Goal: Task Accomplishment & Management: Manage account settings

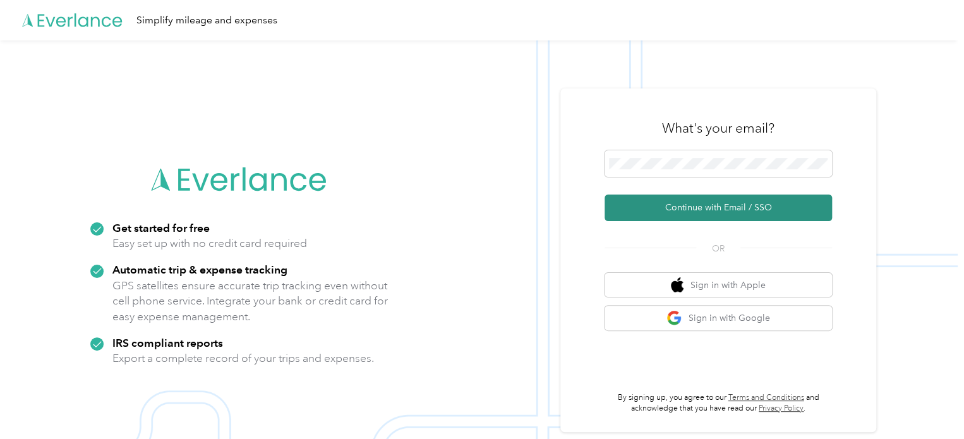
click at [642, 215] on button "Continue with Email / SSO" at bounding box center [717, 207] width 227 height 27
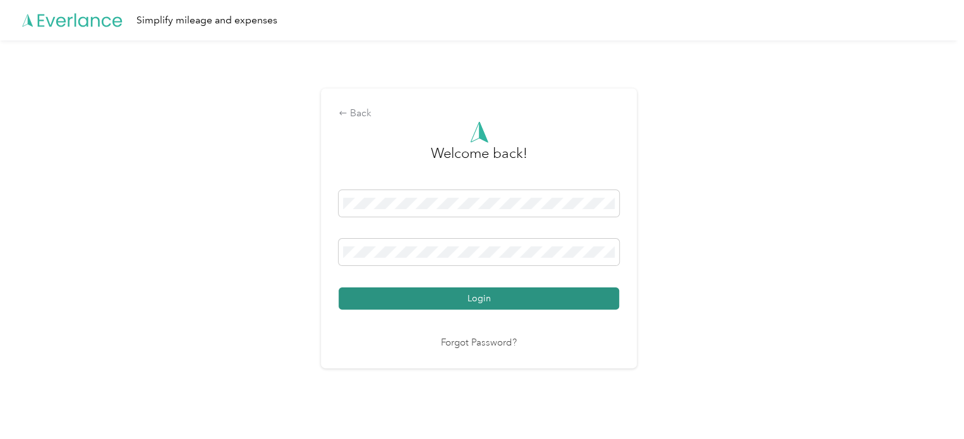
click at [445, 295] on button "Login" at bounding box center [478, 298] width 280 height 22
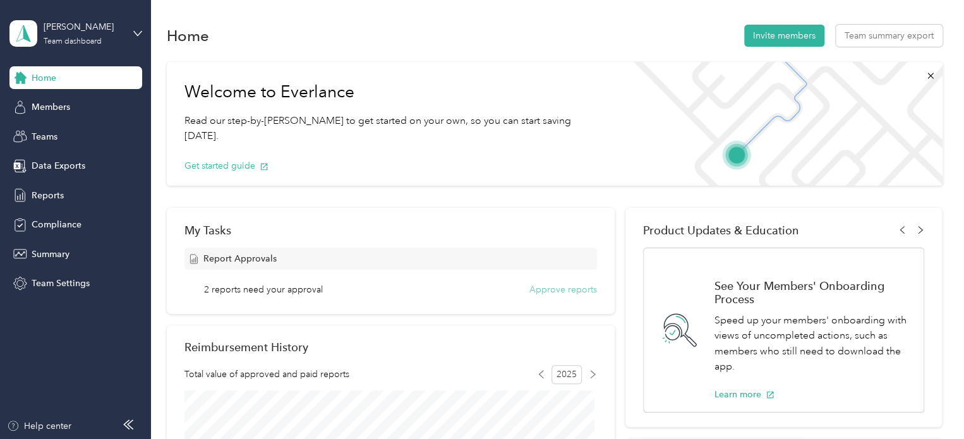
click at [573, 289] on button "Approve reports" at bounding box center [563, 289] width 68 height 13
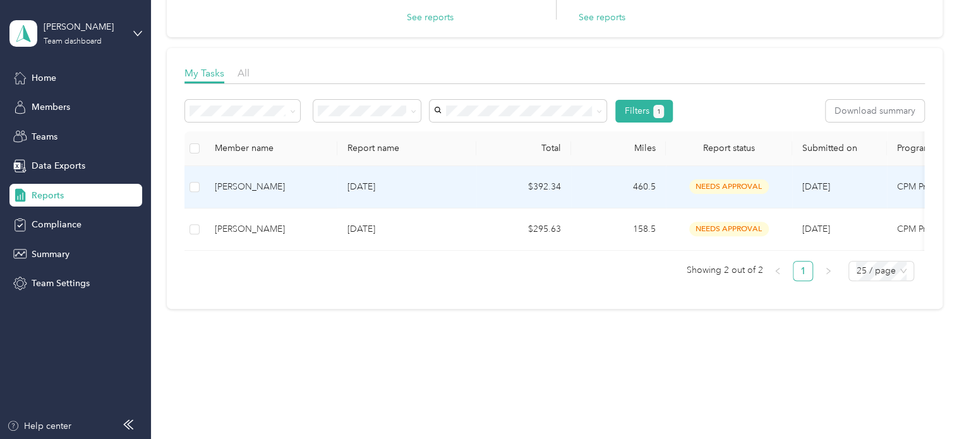
scroll to position [144, 0]
click at [369, 186] on td "[DATE]" at bounding box center [406, 187] width 139 height 42
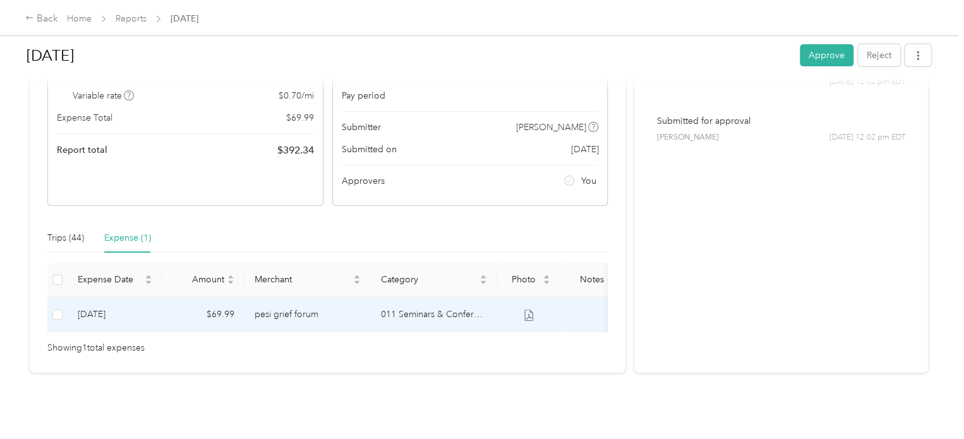
scroll to position [169, 0]
click at [313, 297] on td "pesi grief forum" at bounding box center [307, 314] width 126 height 35
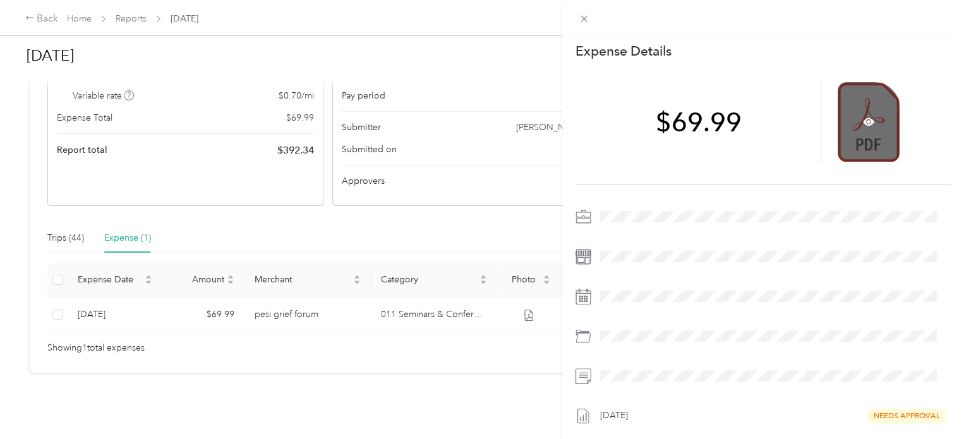
click at [889, 111] on div at bounding box center [893, 122] width 113 height 80
click at [871, 122] on div at bounding box center [868, 122] width 62 height 80
click at [863, 128] on div at bounding box center [868, 122] width 62 height 80
click at [848, 115] on div at bounding box center [868, 122] width 62 height 80
drag, startPoint x: 879, startPoint y: 135, endPoint x: 856, endPoint y: 106, distance: 36.4
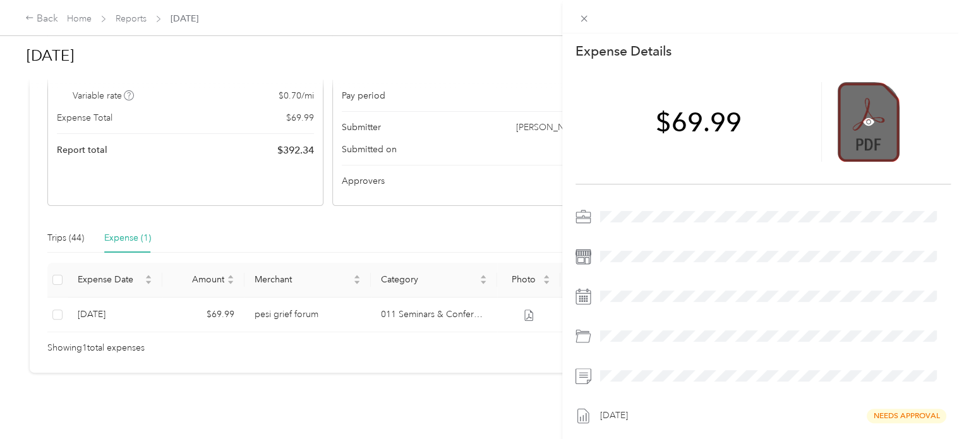
click at [856, 106] on div at bounding box center [868, 122] width 62 height 80
click at [856, 107] on div at bounding box center [868, 122] width 62 height 80
click at [863, 126] on icon at bounding box center [868, 121] width 11 height 11
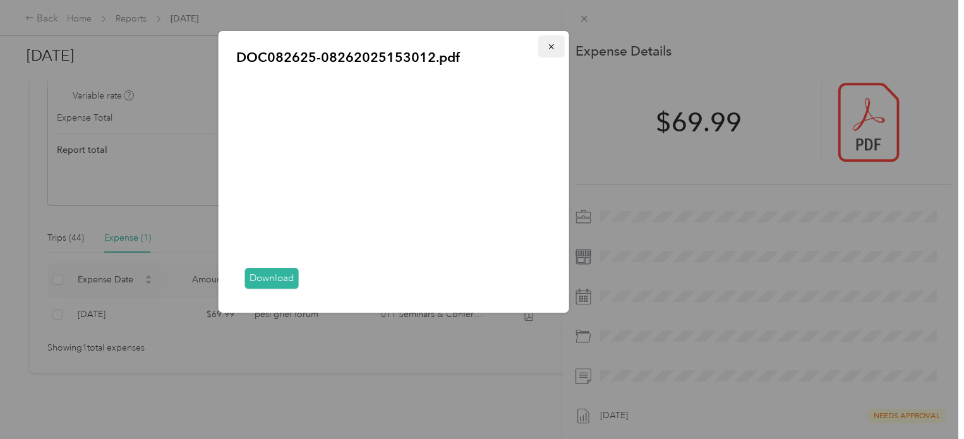
click at [554, 49] on icon "button" at bounding box center [551, 46] width 9 height 9
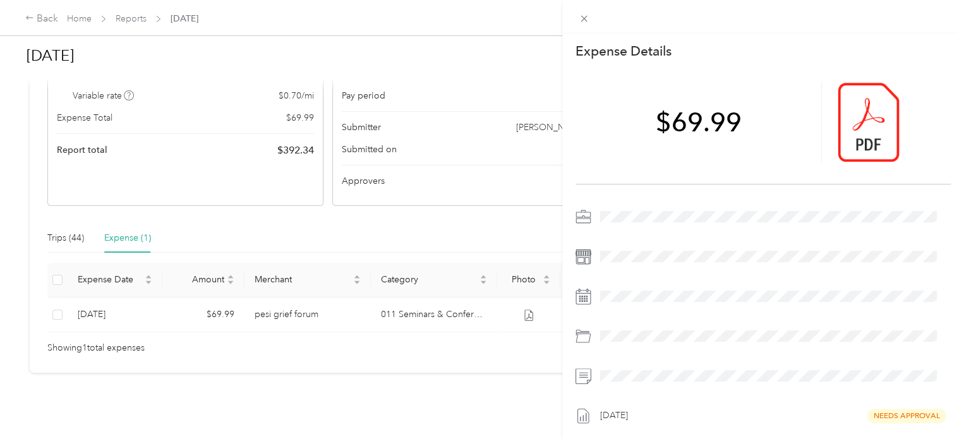
click at [79, 218] on div "This expense cannot be edited because it is either under review, approved, or p…" at bounding box center [482, 219] width 964 height 439
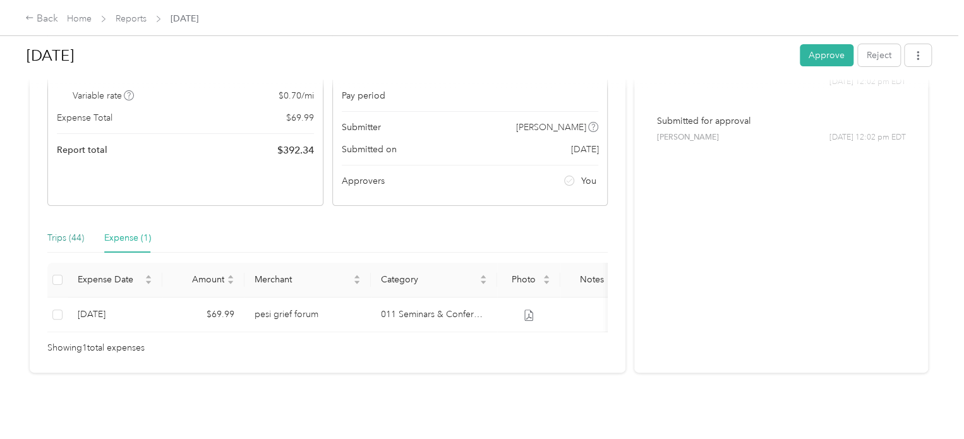
click at [73, 231] on div "Trips (44)" at bounding box center [65, 238] width 37 height 14
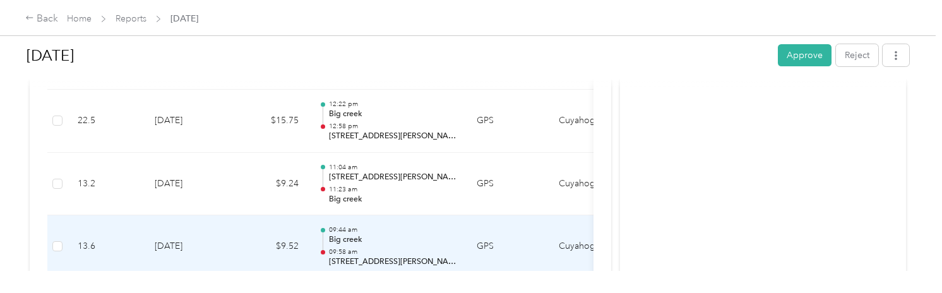
scroll to position [2920, 0]
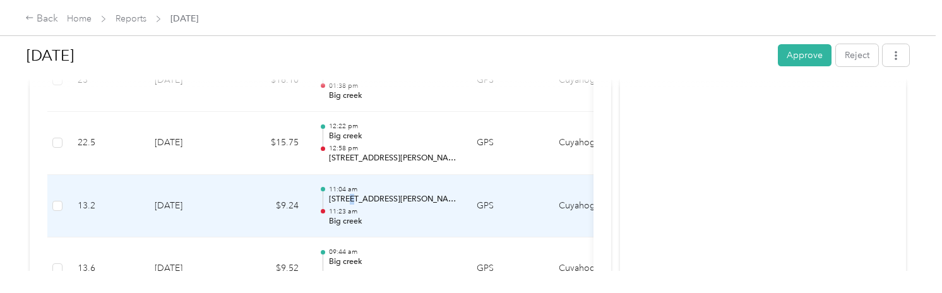
click at [350, 196] on p "[STREET_ADDRESS][PERSON_NAME][PERSON_NAME]" at bounding box center [393, 199] width 128 height 11
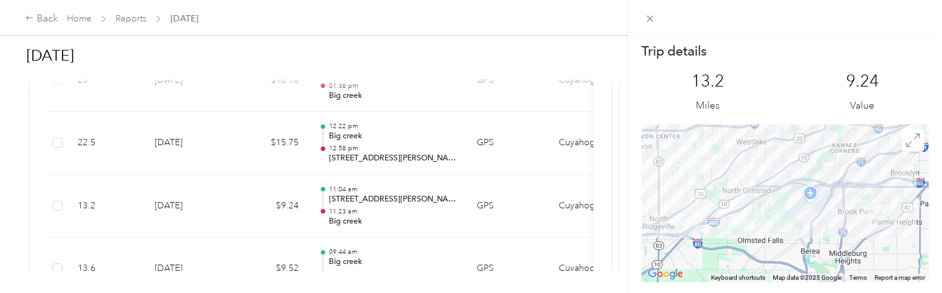
click at [405, 138] on div "Trip details This trip cannot be edited because it is either under review, appr…" at bounding box center [471, 146] width 942 height 293
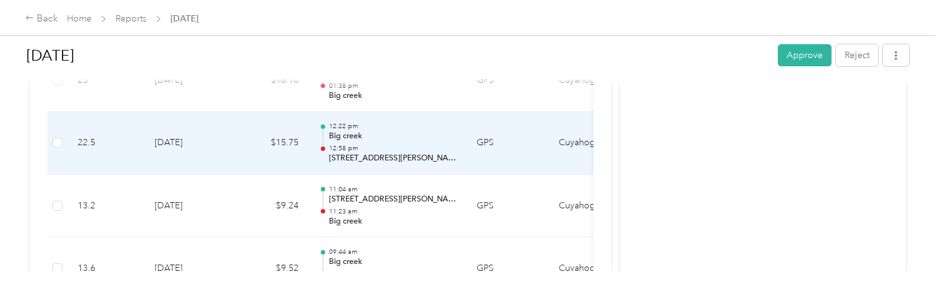
click at [395, 144] on p "12:58 pm" at bounding box center [393, 148] width 128 height 9
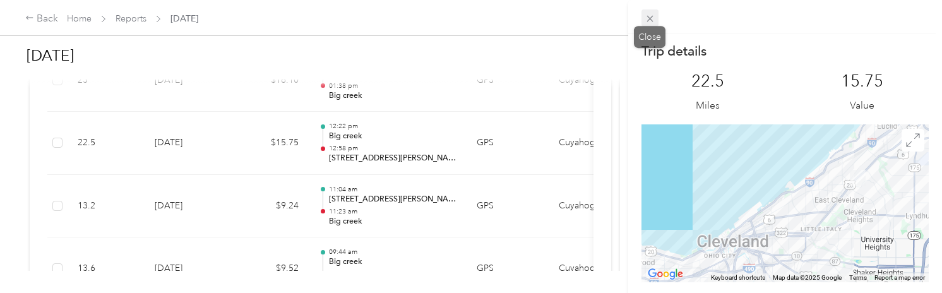
click at [649, 20] on icon at bounding box center [650, 19] width 6 height 6
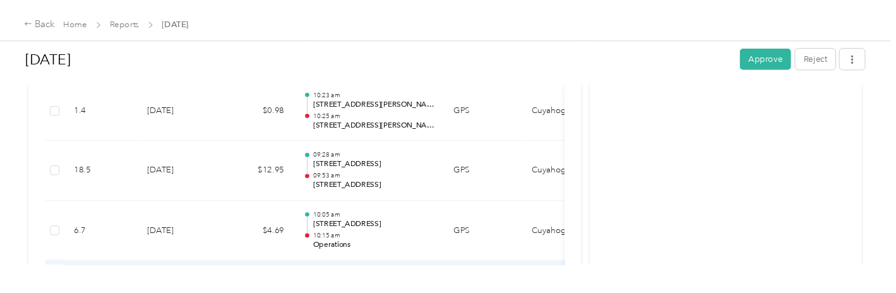
scroll to position [2667, 0]
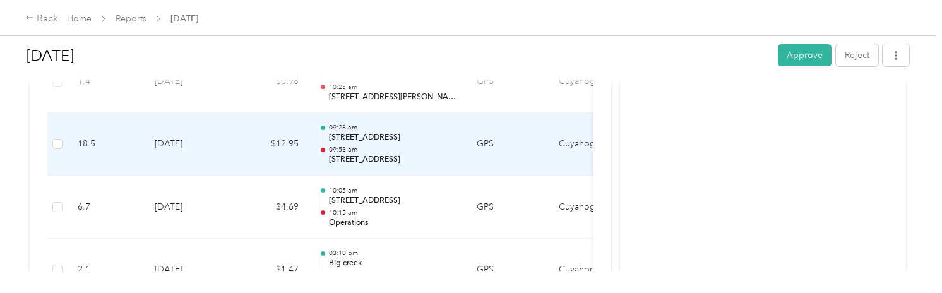
click at [472, 152] on td "GPS" at bounding box center [508, 144] width 82 height 63
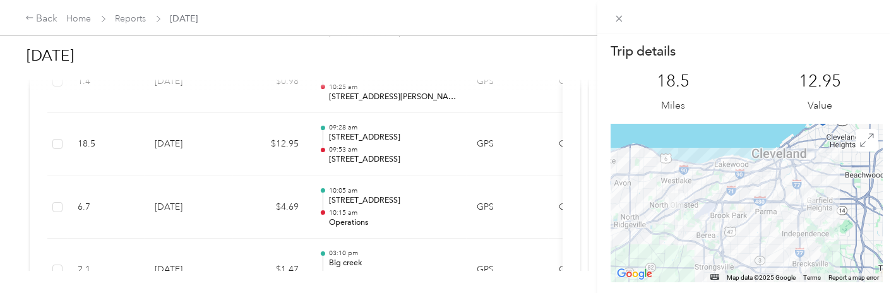
click at [383, 148] on div "Trip details This trip cannot be edited because it is either under review, appr…" at bounding box center [448, 146] width 896 height 293
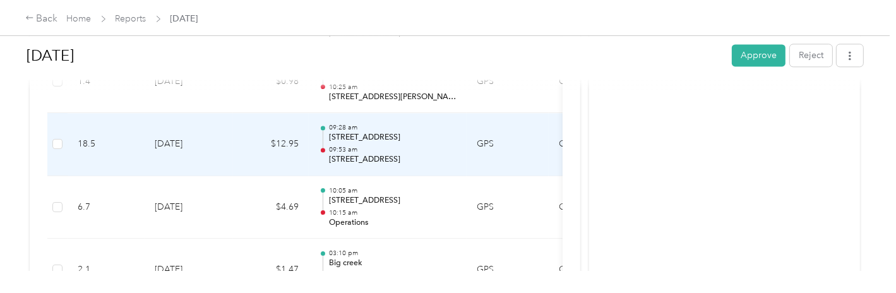
scroll to position [2604, 0]
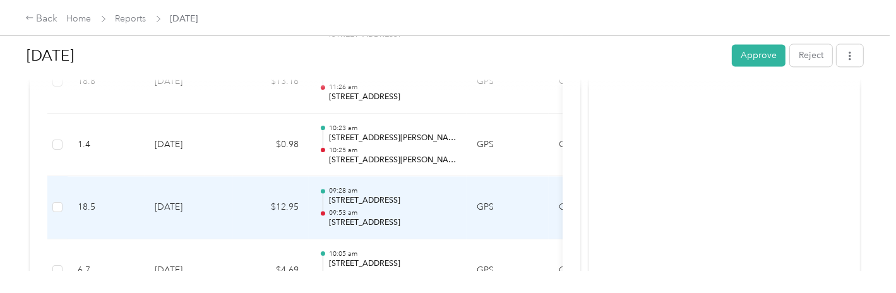
click at [366, 201] on div "09:28 am [STREET_ADDRESS] 09:53 am [STREET_ADDRESS]" at bounding box center [393, 207] width 128 height 42
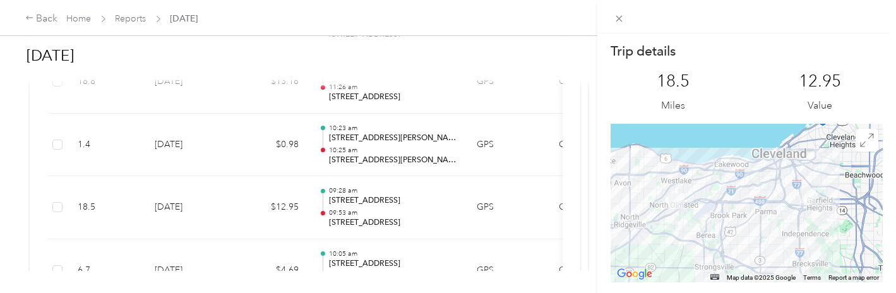
click at [404, 197] on div "Trip details This trip cannot be edited because it is either under review, appr…" at bounding box center [448, 146] width 896 height 293
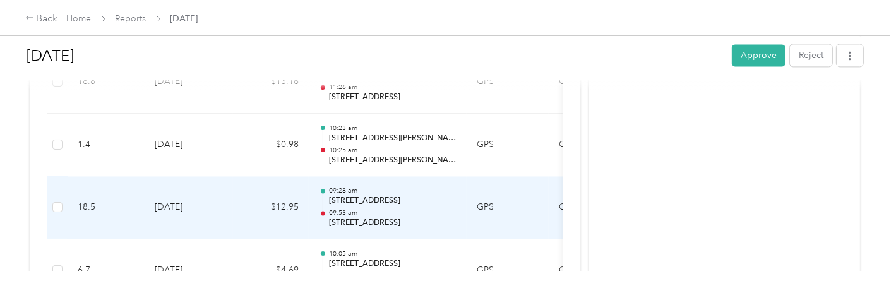
click at [402, 217] on p "[STREET_ADDRESS]" at bounding box center [393, 222] width 128 height 11
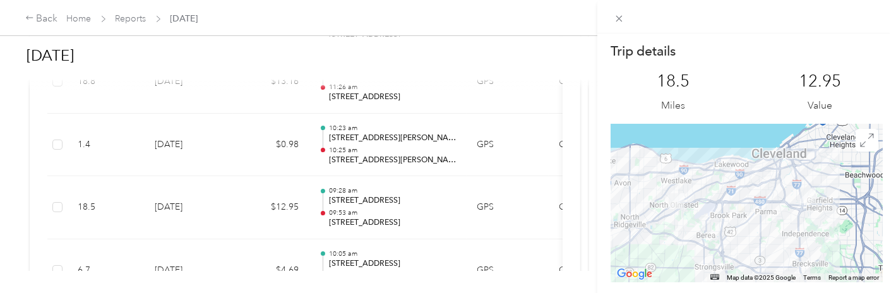
click at [374, 200] on div "Trip details This trip cannot be edited because it is either under review, appr…" at bounding box center [448, 146] width 896 height 293
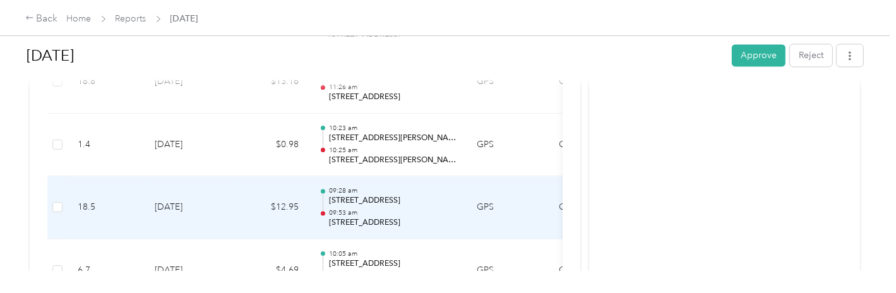
click at [371, 208] on p "09:53 am" at bounding box center [393, 212] width 128 height 9
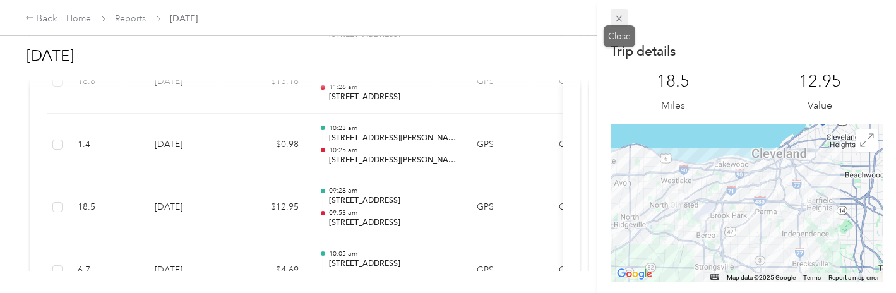
click at [617, 15] on icon at bounding box center [619, 18] width 11 height 11
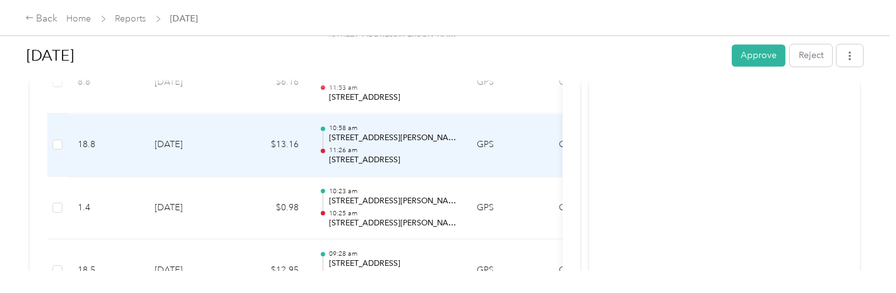
scroll to position [2478, 0]
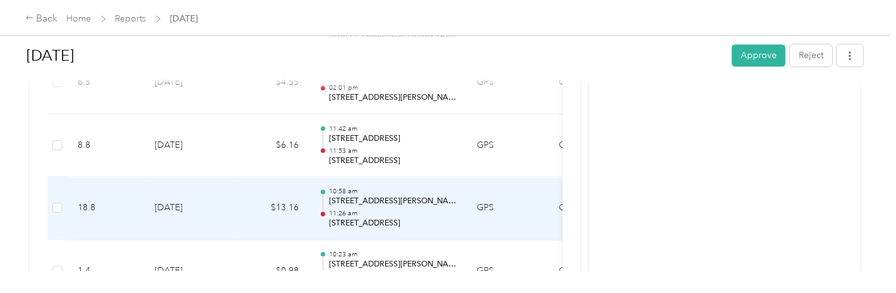
click at [412, 209] on p "11:26 am" at bounding box center [393, 213] width 128 height 9
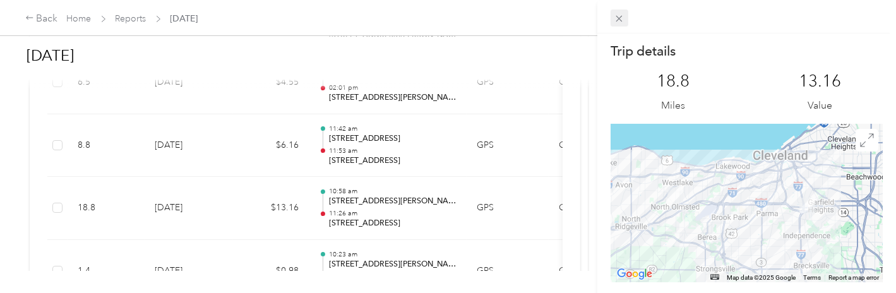
click at [613, 21] on span at bounding box center [620, 18] width 18 height 18
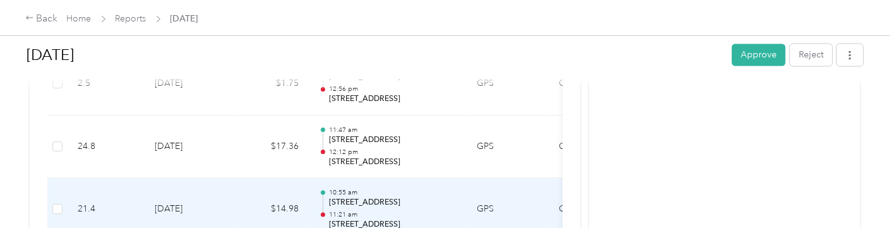
scroll to position [2288, 0]
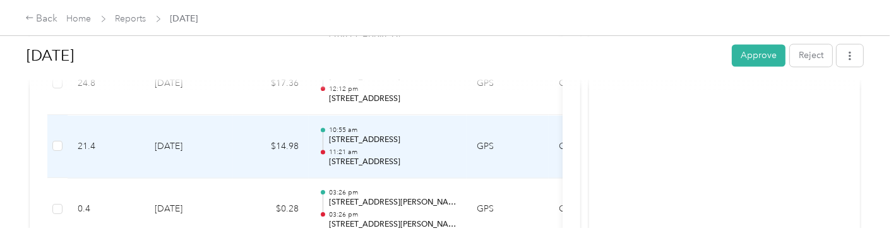
click at [265, 150] on td "$14.98" at bounding box center [271, 146] width 76 height 63
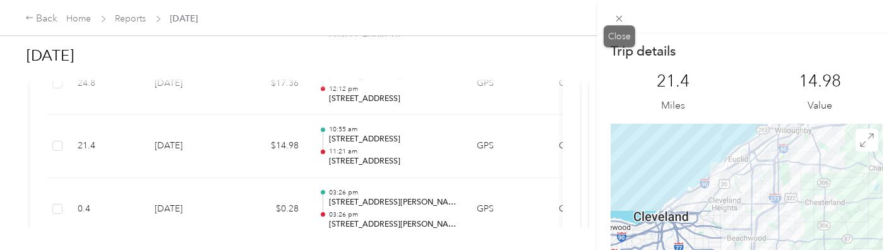
click at [619, 18] on icon at bounding box center [619, 19] width 6 height 6
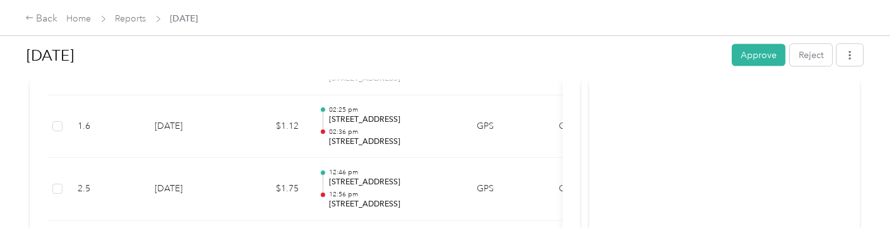
scroll to position [2099, 0]
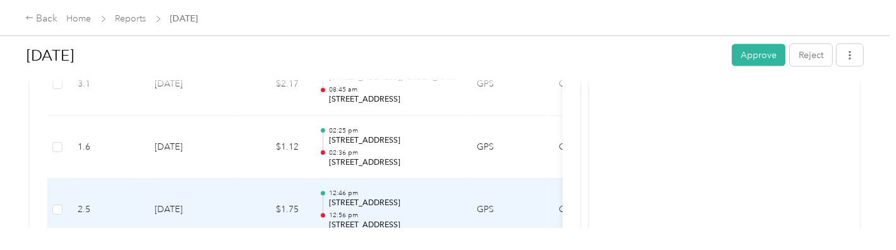
click at [359, 211] on p "12:56 pm" at bounding box center [393, 215] width 128 height 9
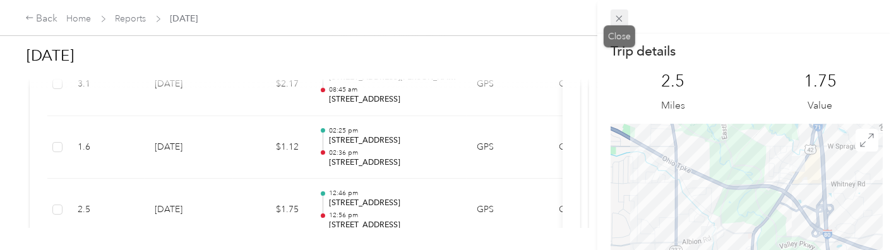
click at [616, 20] on icon at bounding box center [619, 18] width 11 height 11
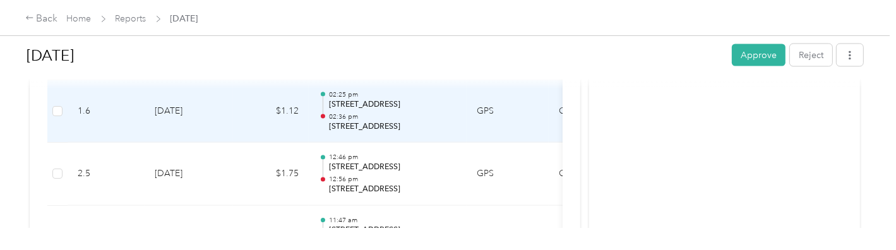
scroll to position [2162, 0]
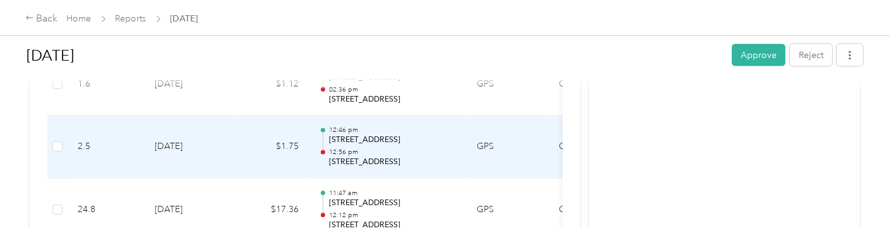
click at [393, 157] on p "[STREET_ADDRESS]" at bounding box center [393, 162] width 128 height 11
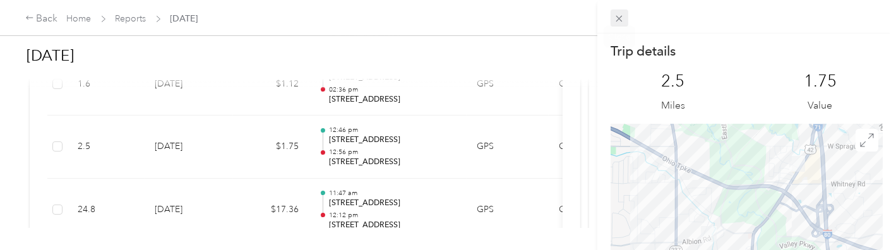
click at [623, 18] on icon at bounding box center [619, 18] width 11 height 11
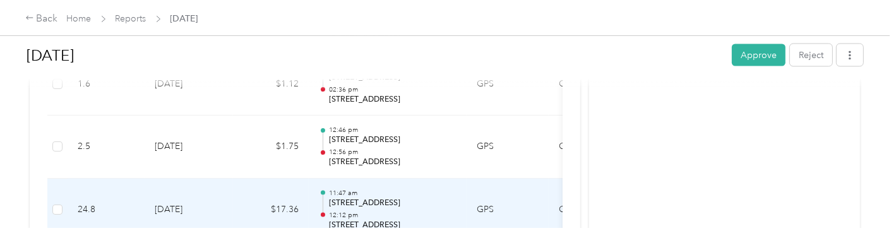
scroll to position [2099, 0]
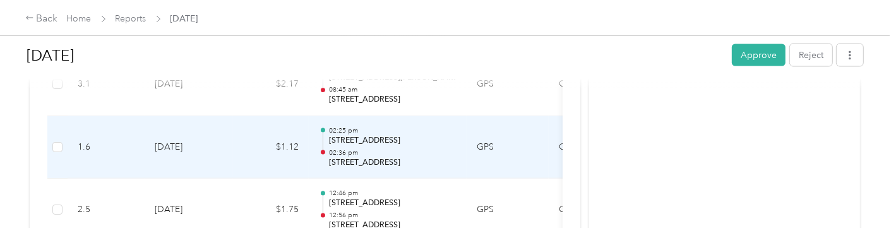
click at [402, 148] on p "02:36 pm" at bounding box center [393, 152] width 128 height 9
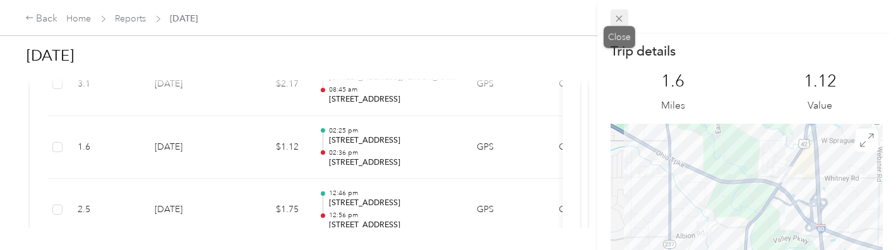
click at [621, 18] on icon at bounding box center [619, 18] width 11 height 11
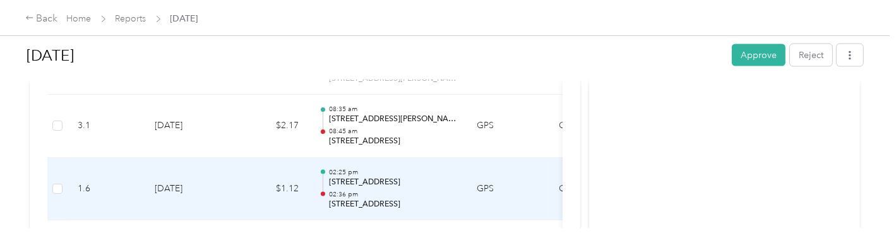
scroll to position [2036, 0]
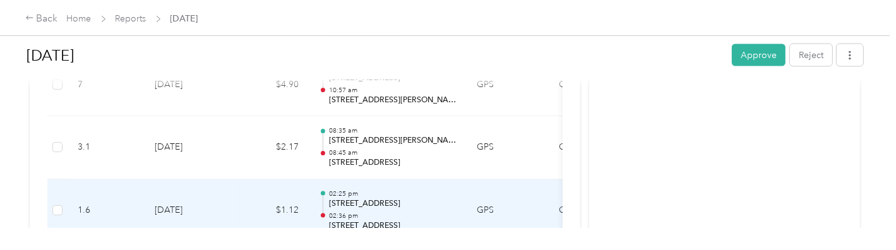
click at [402, 205] on div "02:25 pm [STREET_ADDRESS] 02:36 pm [STREET_ADDRESS]" at bounding box center [393, 210] width 128 height 42
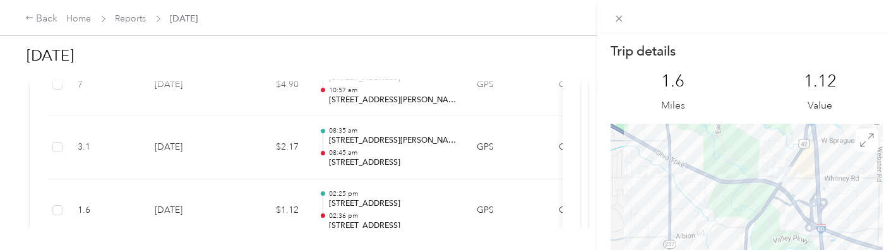
click at [628, 8] on div at bounding box center [746, 16] width 299 height 33
click at [622, 15] on icon at bounding box center [619, 18] width 11 height 11
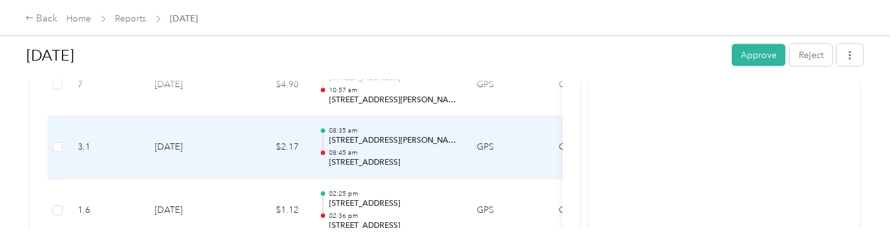
scroll to position [1973, 0]
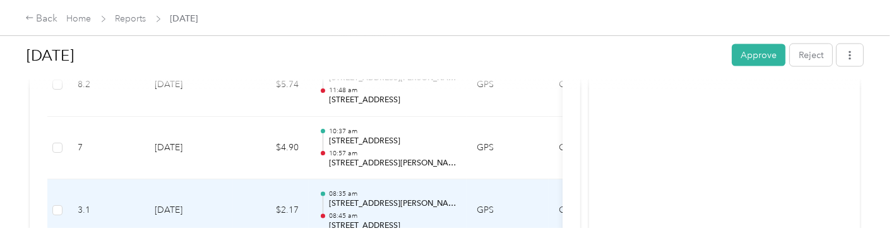
click at [395, 203] on p "[STREET_ADDRESS][PERSON_NAME]" at bounding box center [393, 203] width 128 height 11
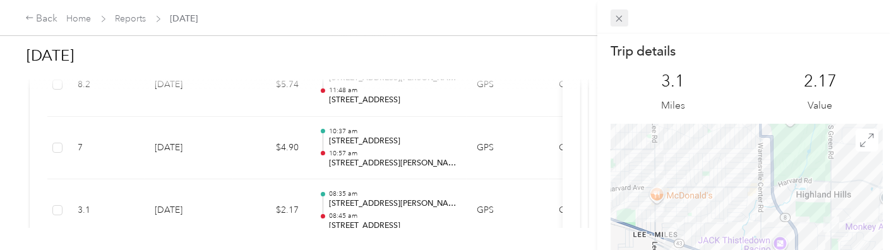
click at [621, 17] on icon at bounding box center [619, 19] width 6 height 6
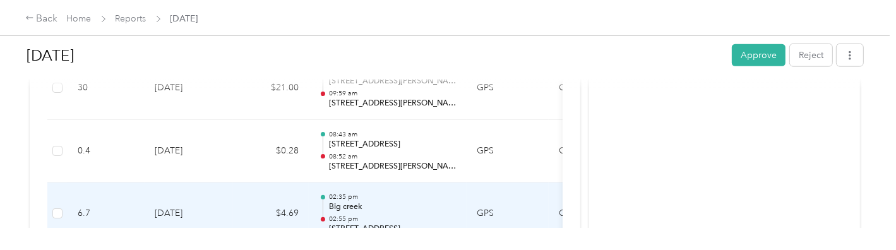
scroll to position [1278, 0]
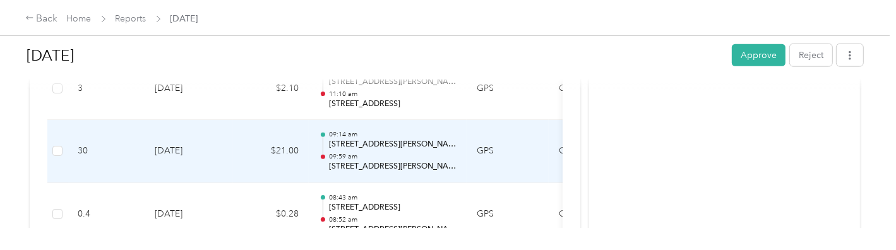
click at [372, 166] on p "[STREET_ADDRESS][PERSON_NAME]" at bounding box center [393, 166] width 128 height 11
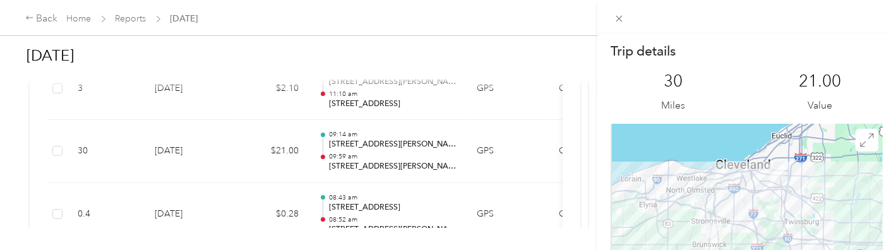
click at [368, 154] on div "Trip details This trip cannot be edited because it is either under review, appr…" at bounding box center [448, 125] width 896 height 250
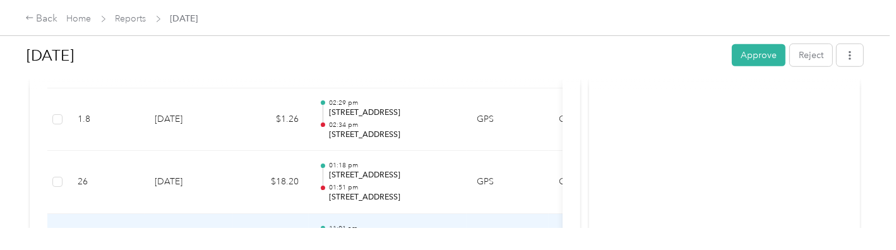
scroll to position [1152, 0]
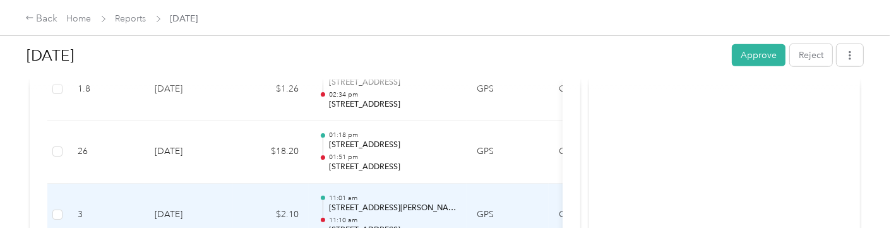
click at [337, 198] on p "11:01 am" at bounding box center [393, 198] width 128 height 9
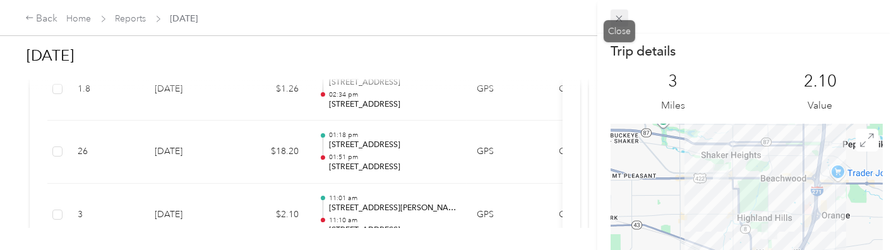
click at [616, 21] on icon at bounding box center [619, 18] width 11 height 11
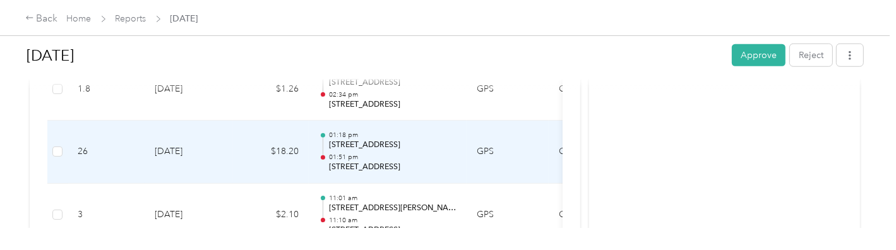
click at [402, 167] on p "[STREET_ADDRESS]" at bounding box center [393, 167] width 128 height 11
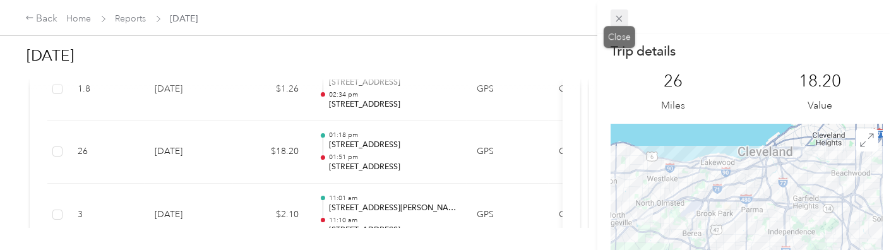
click at [621, 20] on icon at bounding box center [619, 18] width 11 height 11
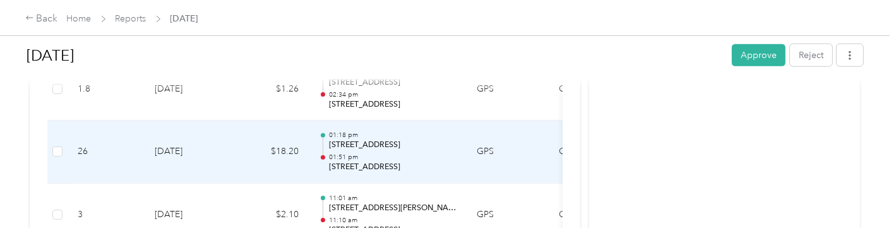
click at [407, 164] on p "[STREET_ADDRESS]" at bounding box center [393, 167] width 128 height 11
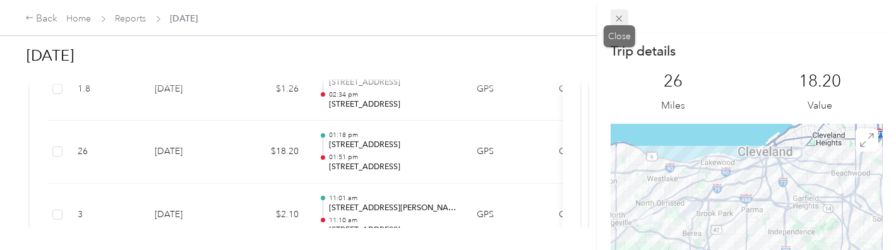
click at [618, 18] on icon at bounding box center [619, 18] width 11 height 11
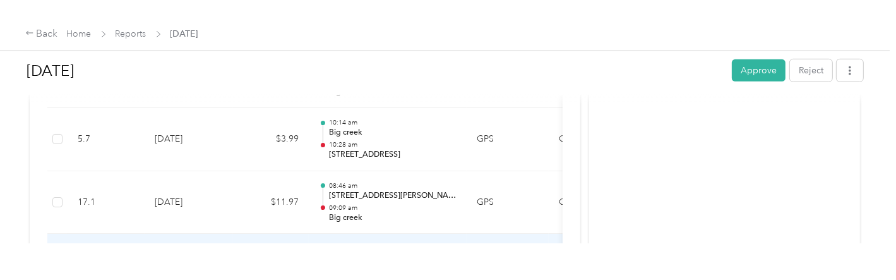
scroll to position [647, 0]
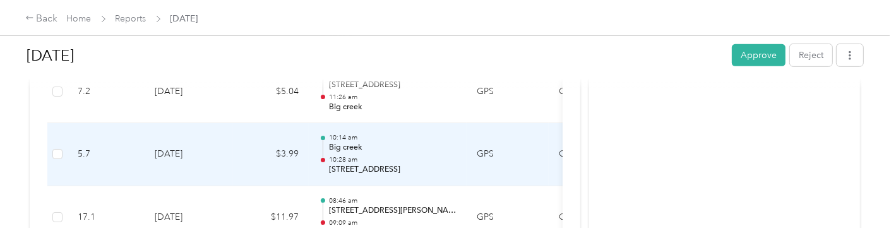
click at [395, 156] on p "10:28 am" at bounding box center [393, 159] width 128 height 9
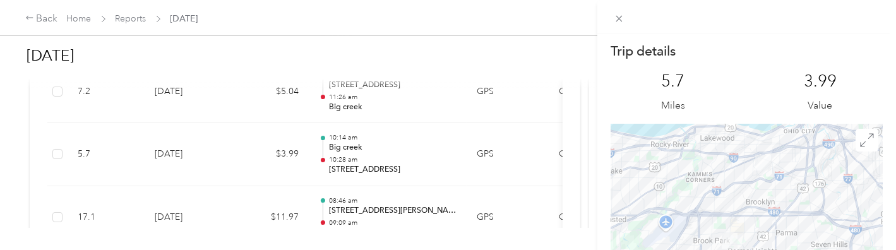
click at [369, 205] on div "Trip details This trip cannot be edited because it is either under review, appr…" at bounding box center [448, 125] width 896 height 250
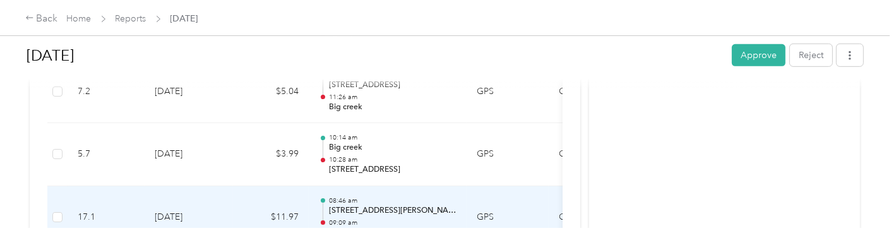
click at [392, 200] on p "08:46 am" at bounding box center [393, 200] width 128 height 9
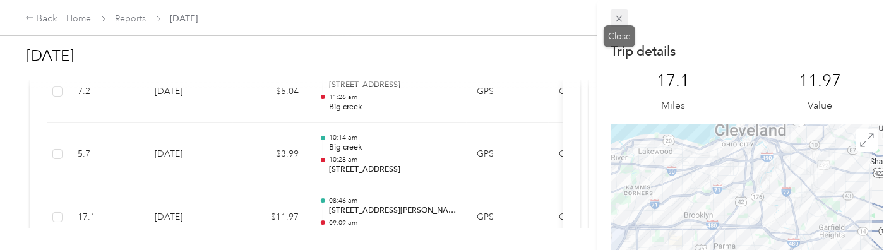
click at [614, 19] on icon at bounding box center [619, 18] width 11 height 11
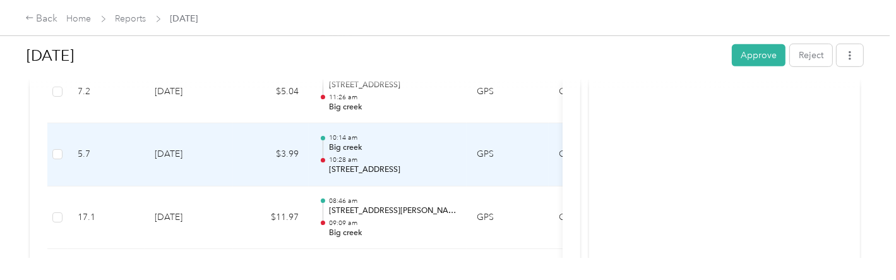
click at [420, 171] on p "[STREET_ADDRESS]" at bounding box center [393, 169] width 128 height 11
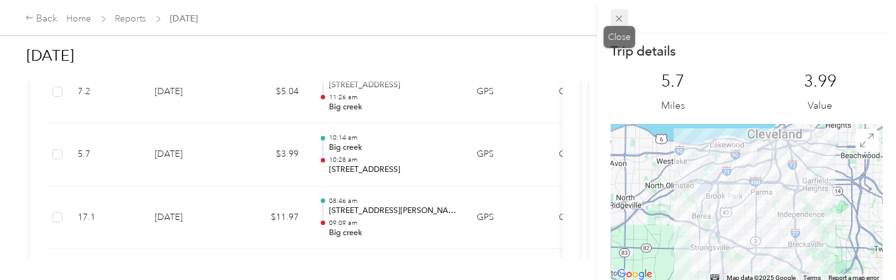
click at [622, 15] on icon at bounding box center [619, 18] width 11 height 11
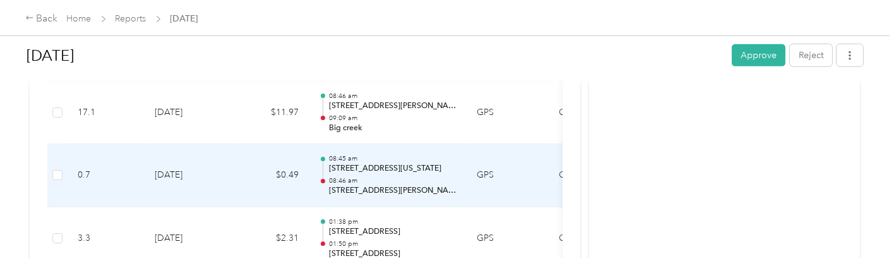
scroll to position [773, 0]
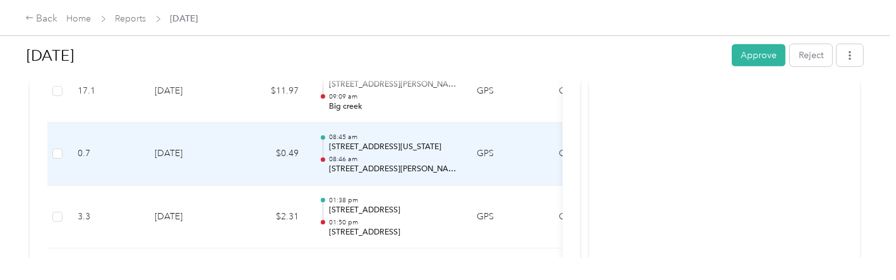
click at [380, 165] on p "[STREET_ADDRESS][PERSON_NAME][US_STATE]" at bounding box center [393, 169] width 128 height 11
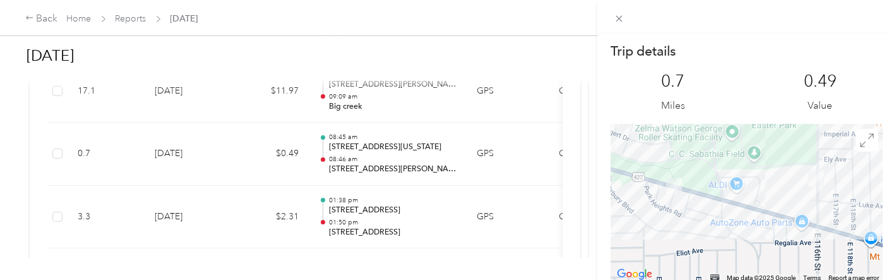
click at [424, 162] on div "Trip details This trip cannot be edited because it is either under review, appr…" at bounding box center [448, 140] width 896 height 280
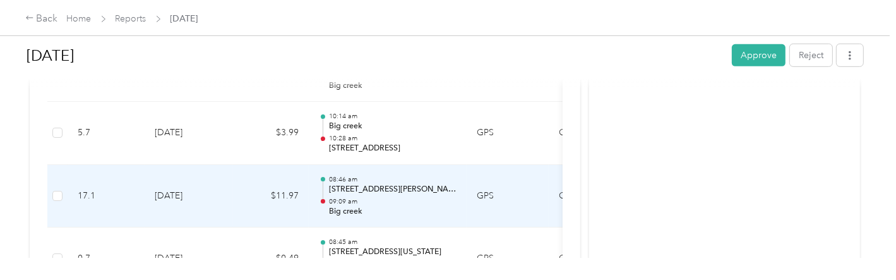
scroll to position [647, 0]
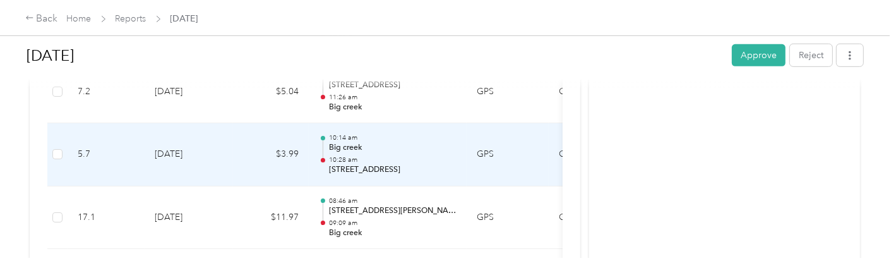
click at [421, 158] on p "10:28 am" at bounding box center [393, 159] width 128 height 9
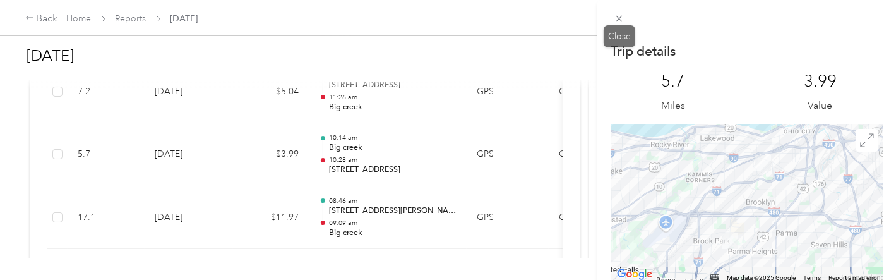
click at [611, 15] on span at bounding box center [620, 18] width 18 height 18
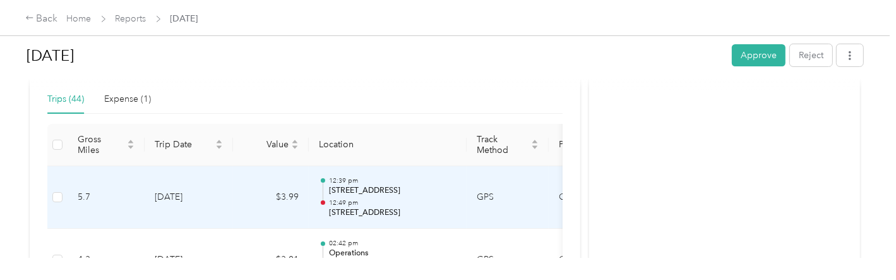
scroll to position [268, 0]
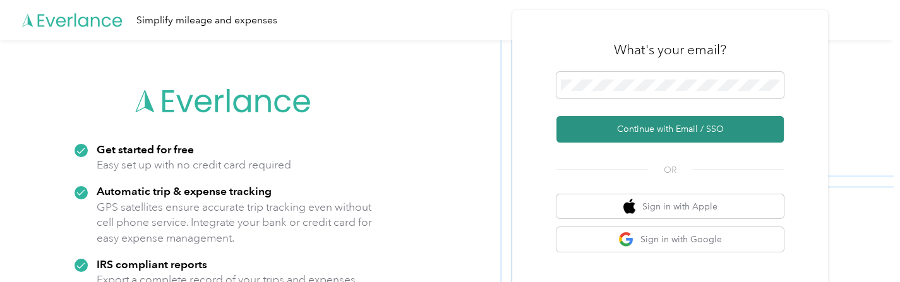
click at [646, 137] on button "Continue with Email / SSO" at bounding box center [669, 129] width 227 height 27
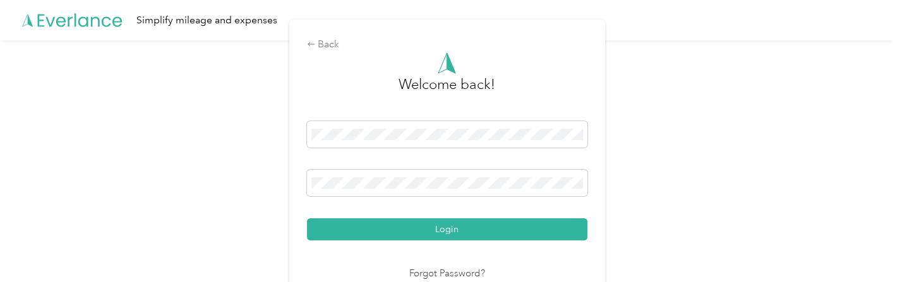
click at [447, 225] on button "Login" at bounding box center [447, 229] width 280 height 22
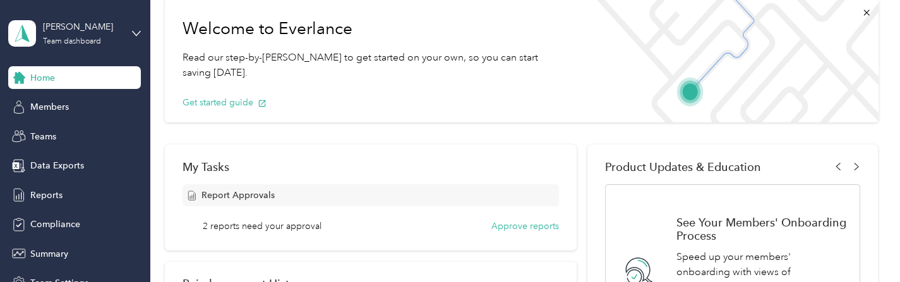
scroll to position [126, 0]
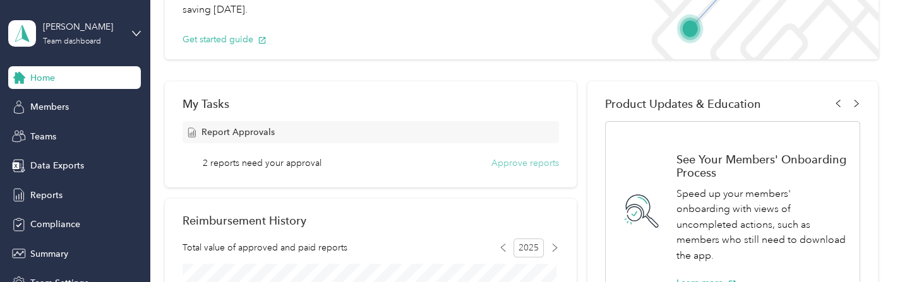
click at [535, 158] on button "Approve reports" at bounding box center [525, 163] width 68 height 13
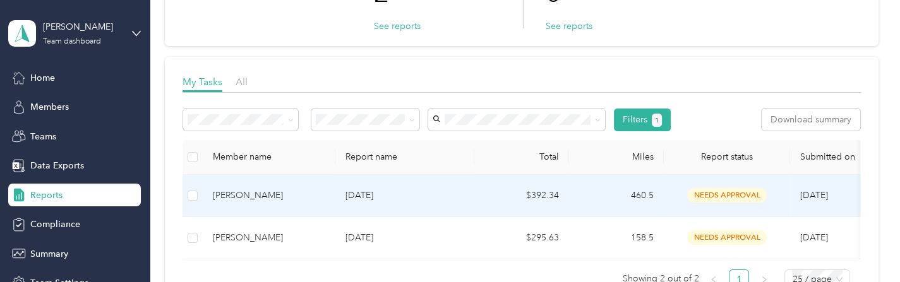
scroll to position [189, 0]
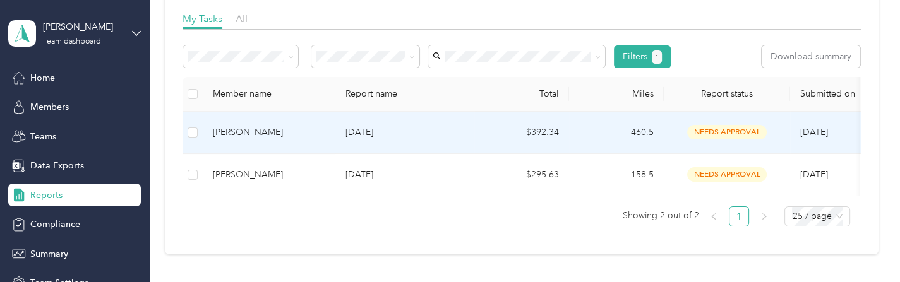
click at [414, 136] on p "[DATE]" at bounding box center [404, 133] width 119 height 14
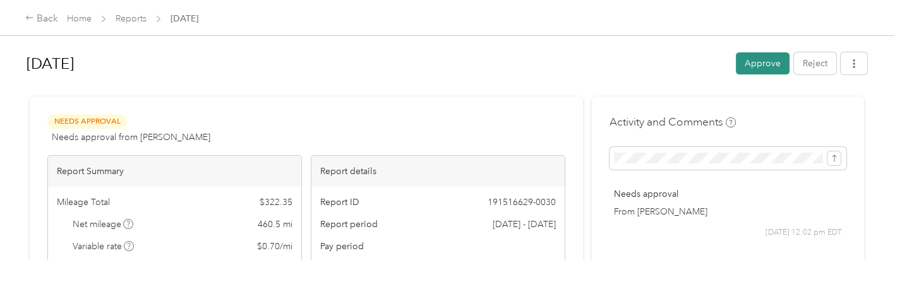
click at [763, 64] on button "Approve" at bounding box center [763, 63] width 54 height 22
